Goal: Answer question/provide support: Share knowledge or assist other users

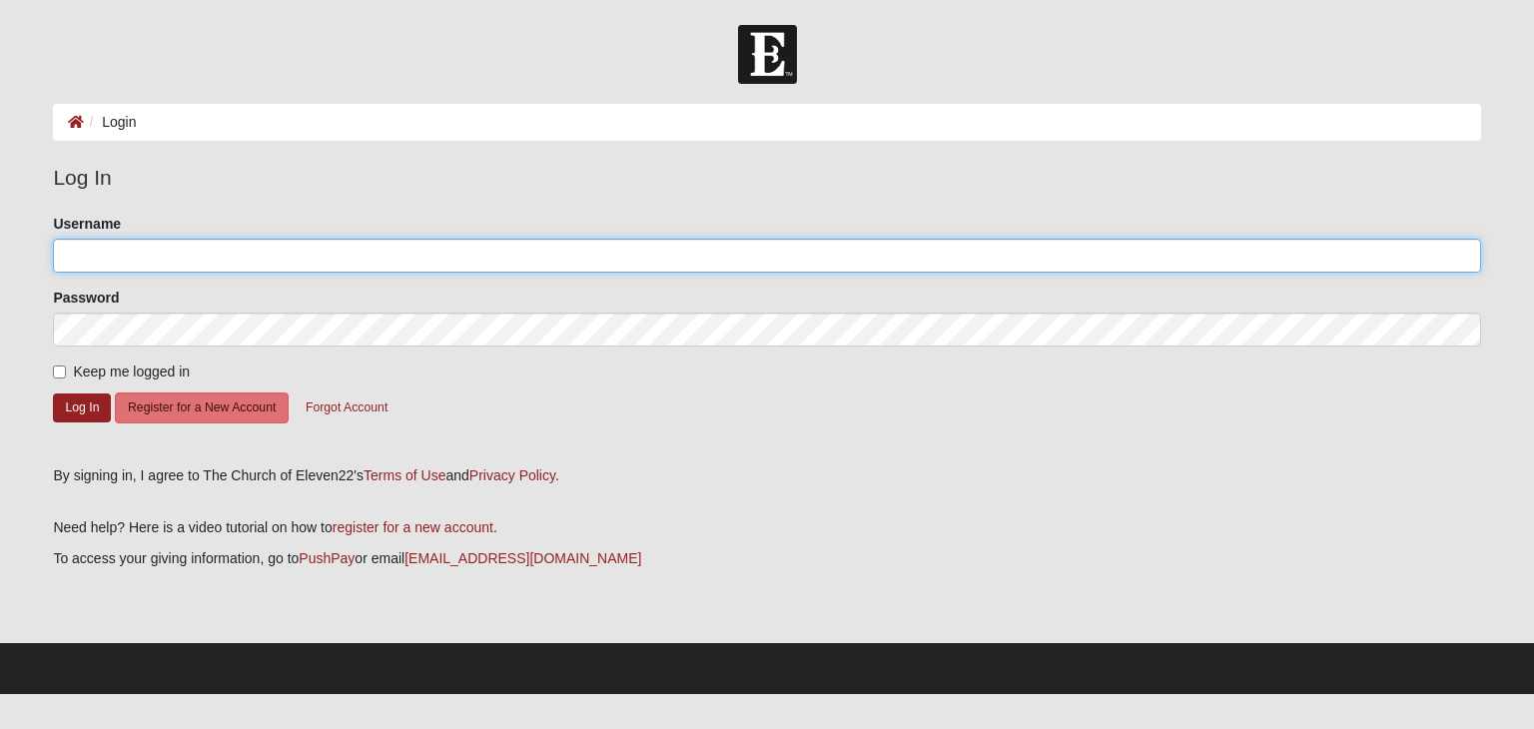
click at [708, 253] on input "Username" at bounding box center [766, 256] width 1427 height 34
type input "capyoung"
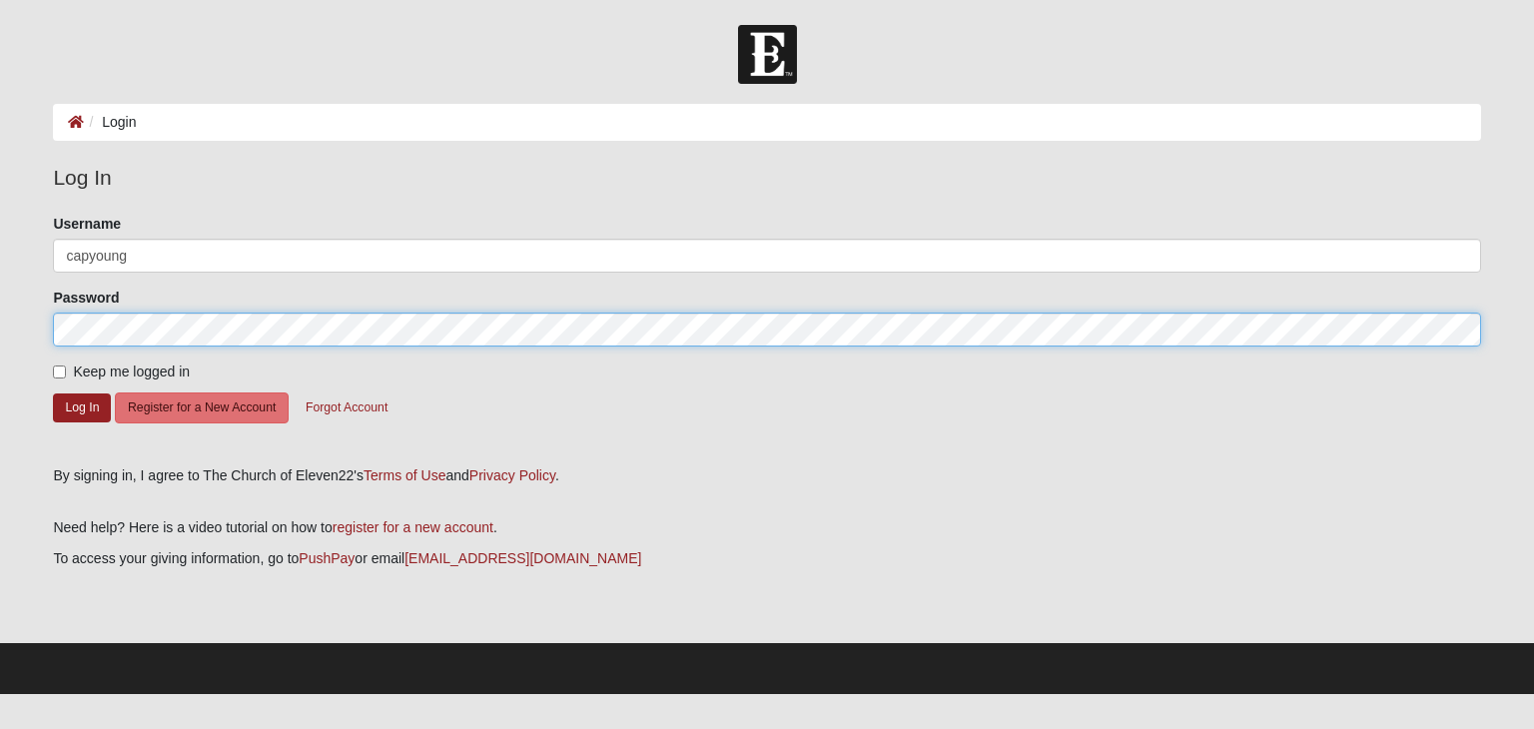
click at [53, 394] on button "Log In" at bounding box center [82, 408] width 58 height 29
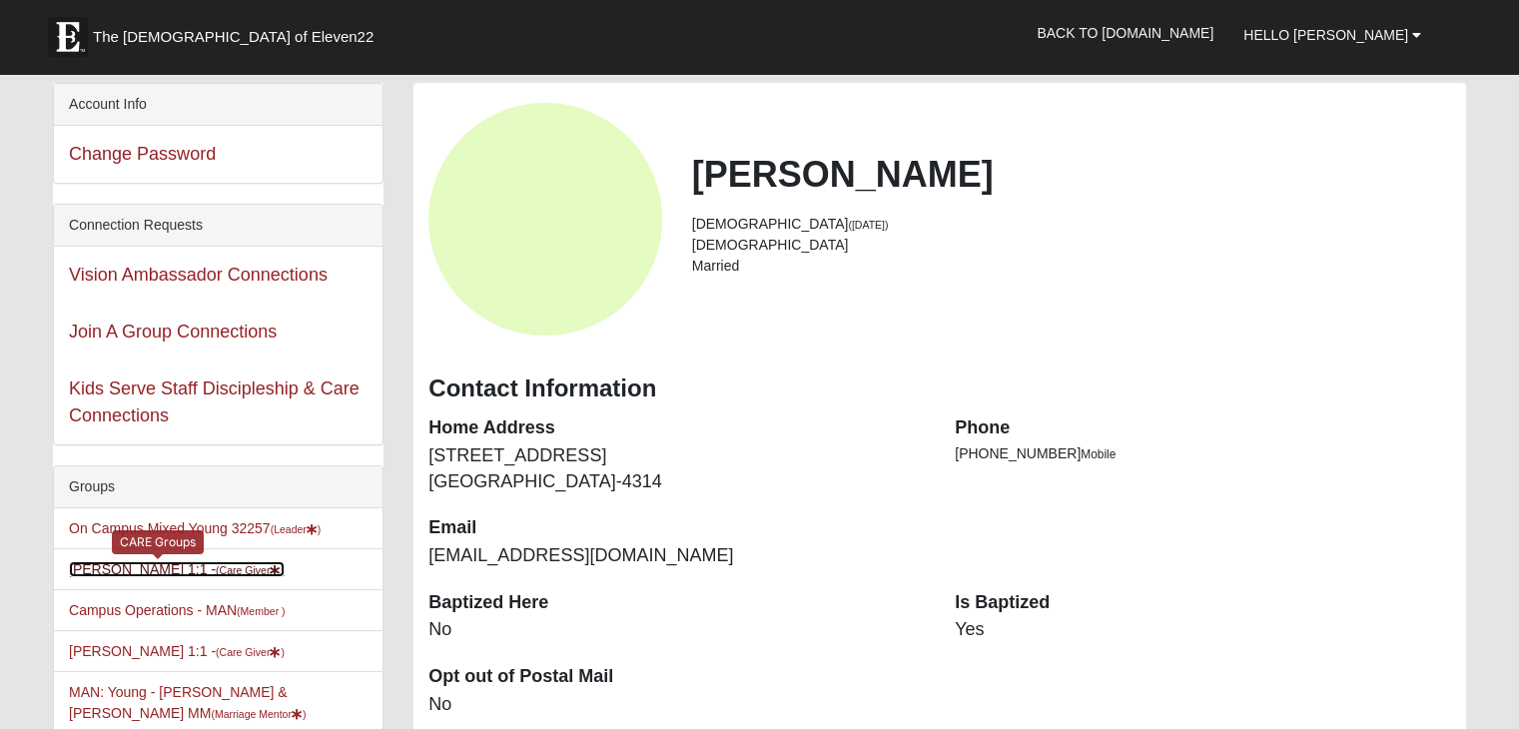
click at [270, 569] on icon at bounding box center [275, 570] width 11 height 11
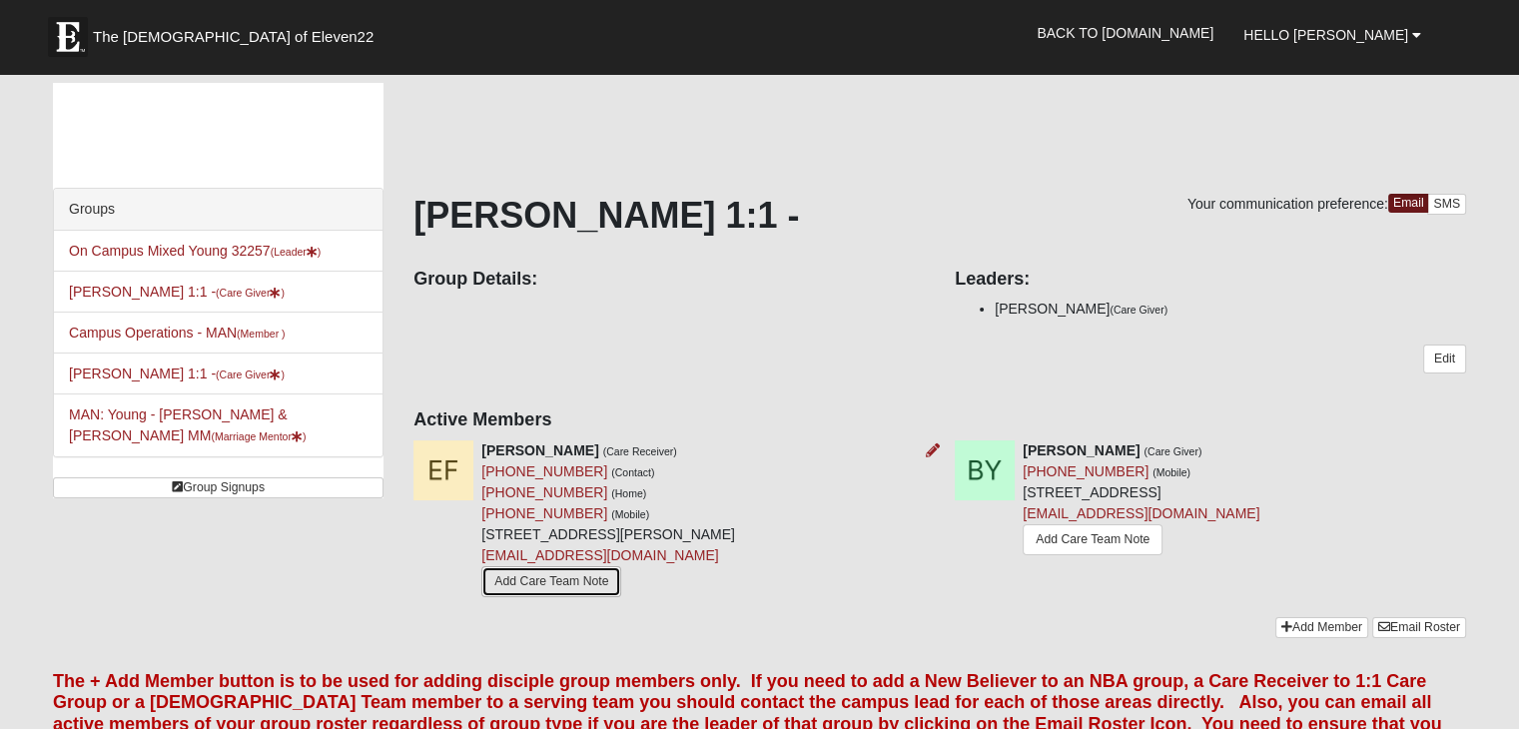
click at [505, 583] on link "Add Care Team Note" at bounding box center [551, 581] width 140 height 31
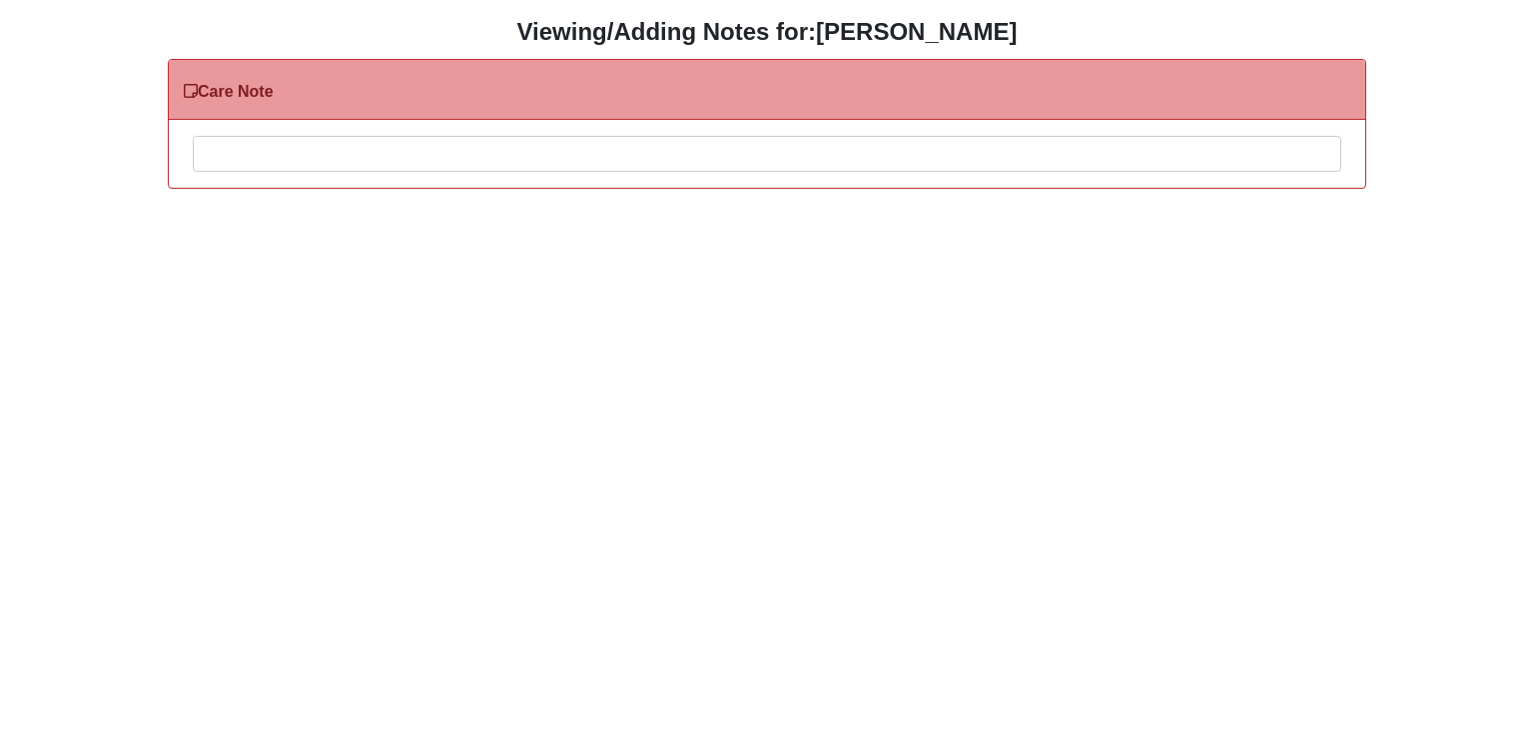
click at [348, 157] on div at bounding box center [767, 181] width 1147 height 88
